Goal: Find specific page/section

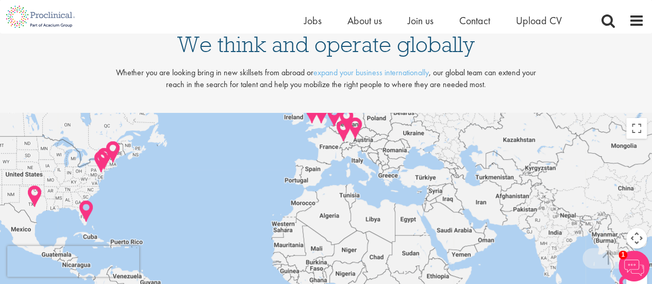
scroll to position [2164, 0]
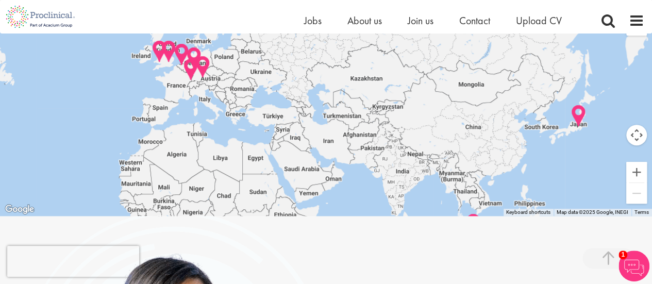
drag, startPoint x: 457, startPoint y: 103, endPoint x: 271, endPoint y: 139, distance: 189.0
click at [258, 149] on div at bounding box center [326, 113] width 652 height 206
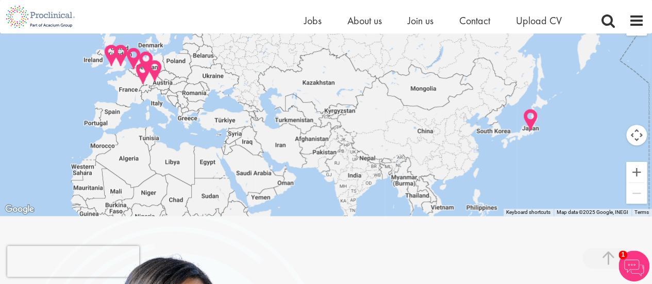
click at [531, 116] on img at bounding box center [531, 120] width 16 height 24
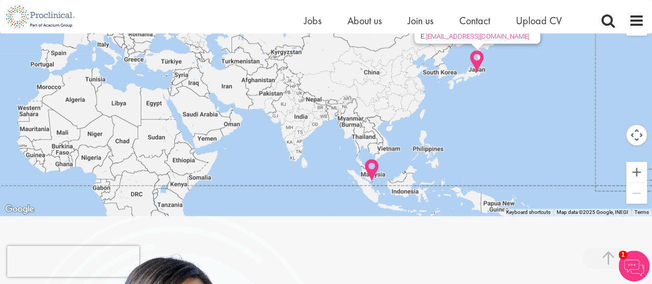
drag, startPoint x: 578, startPoint y: 174, endPoint x: 524, endPoint y: 70, distance: 116.9
click at [524, 70] on div "Tokyo 9F Marunouchi Kitaguchi building, 1-6-5 Marunouchi Chiyoda-ku, Tokyo 100-…" at bounding box center [326, 113] width 652 height 206
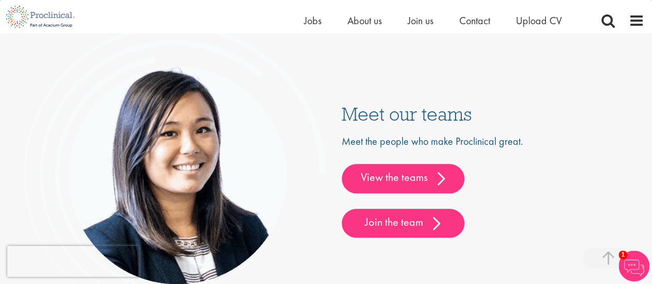
scroll to position [2370, 0]
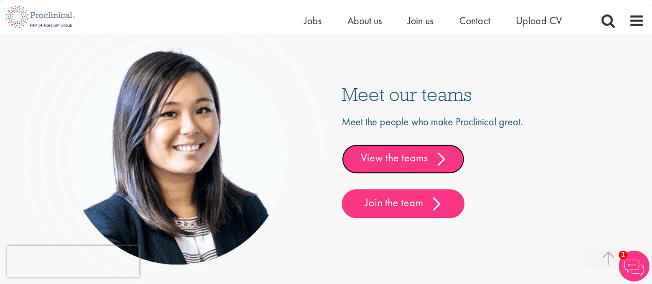
click at [406, 160] on link "View the teams" at bounding box center [403, 158] width 123 height 29
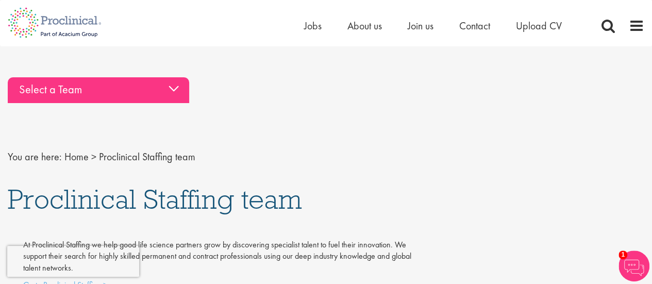
click at [160, 91] on div "Select a Team" at bounding box center [98, 90] width 181 height 26
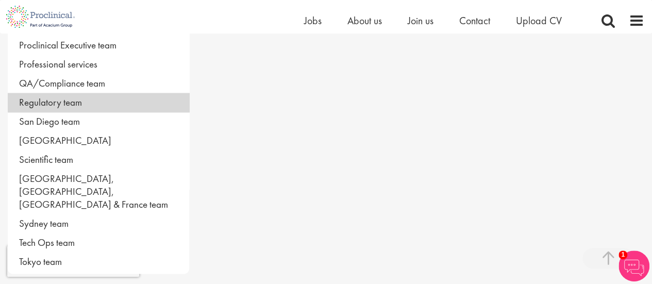
scroll to position [721, 0]
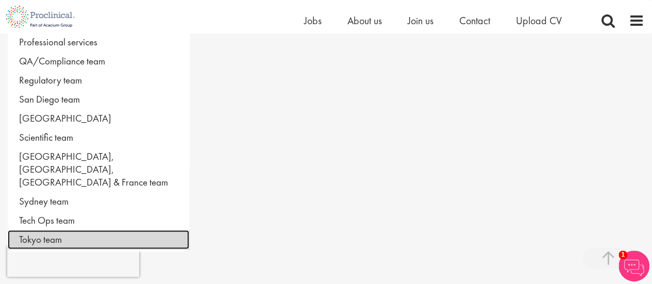
click at [85, 230] on link "Tokyo team" at bounding box center [98, 239] width 181 height 19
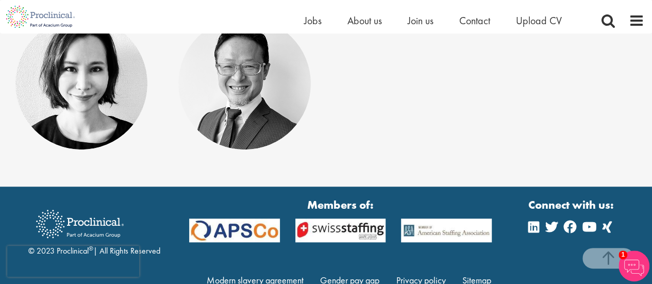
scroll to position [202, 0]
